Goal: Information Seeking & Learning: Learn about a topic

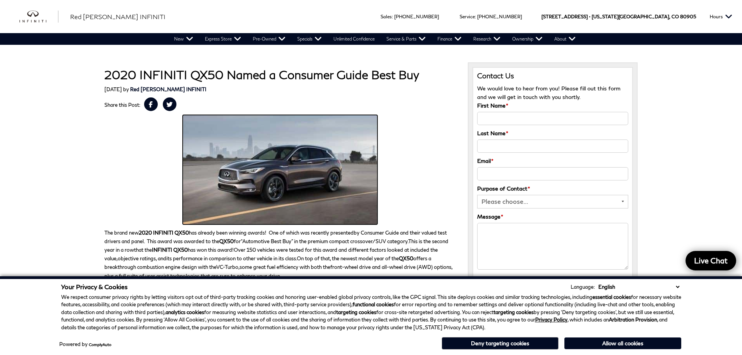
click at [271, 181] on img at bounding box center [280, 170] width 195 height 110
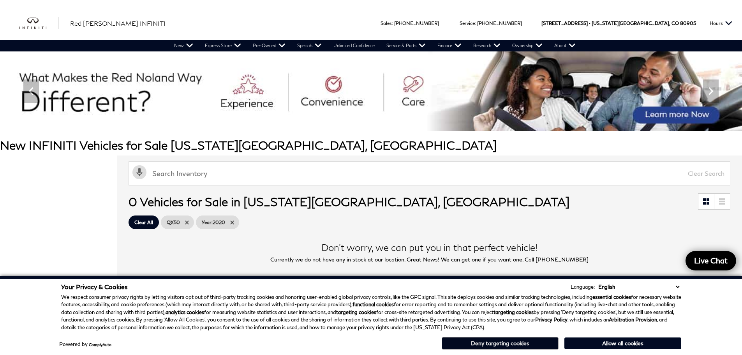
click at [542, 344] on button "Deny targeting cookies" at bounding box center [500, 343] width 117 height 12
